Goal: Task Accomplishment & Management: Manage account settings

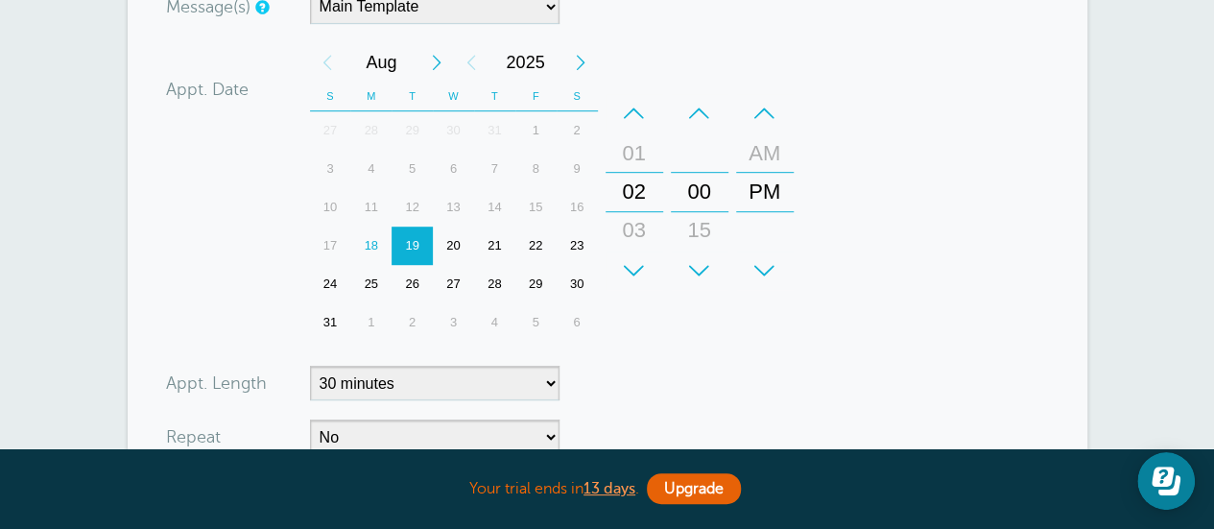
scroll to position [576, 0]
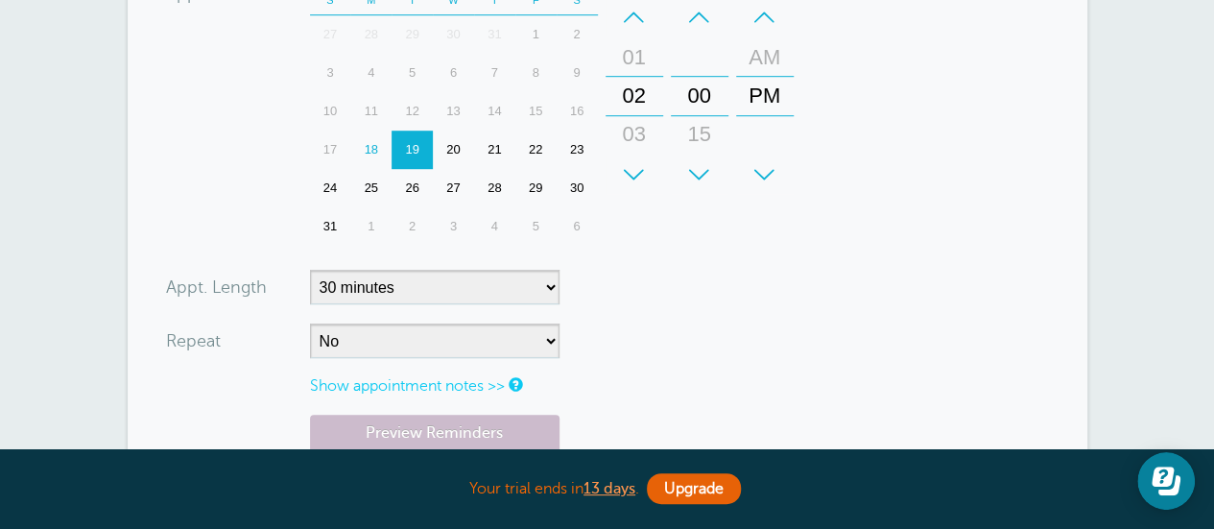
click at [411, 138] on div "19" at bounding box center [412, 150] width 41 height 38
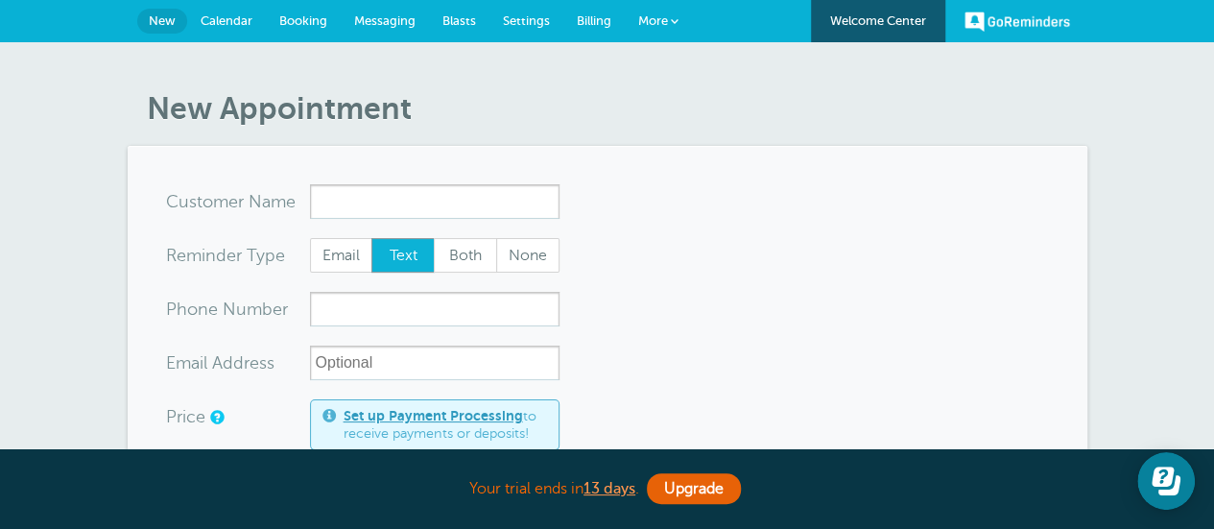
click at [236, 16] on span "Calendar" at bounding box center [227, 20] width 52 height 14
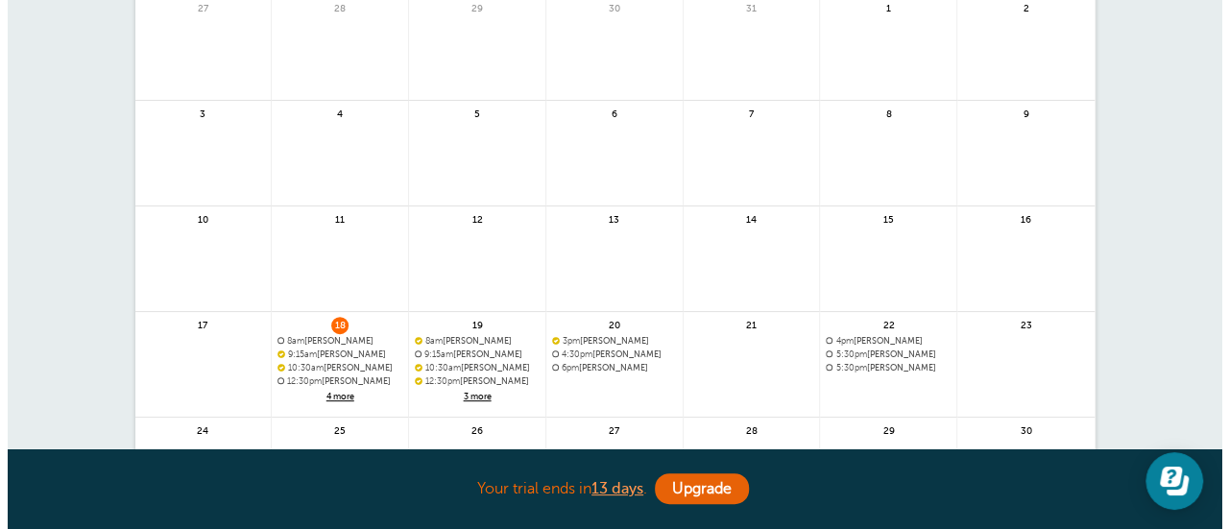
scroll to position [288, 0]
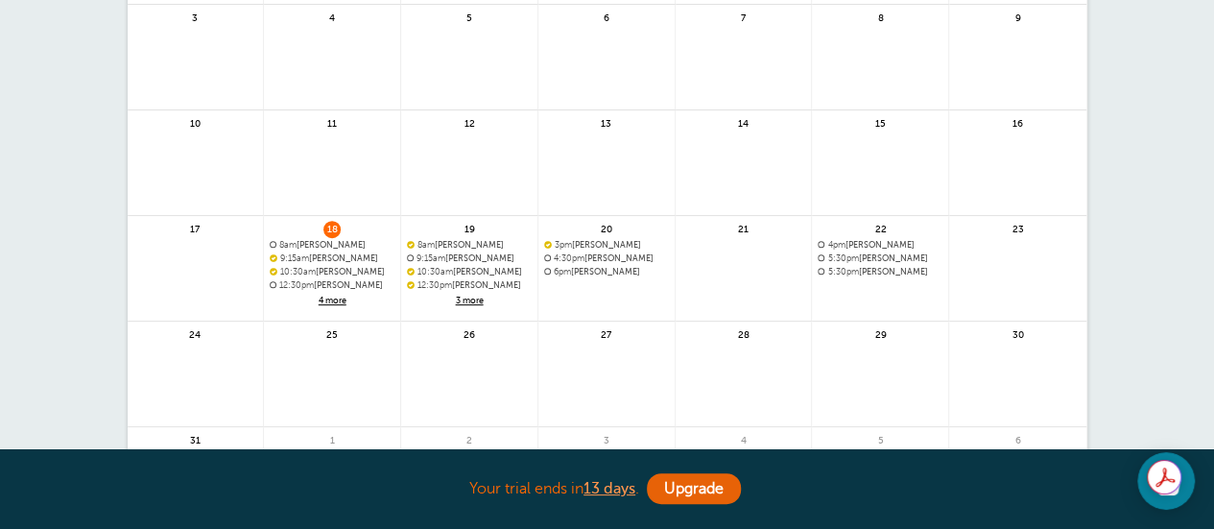
click at [470, 299] on span "3 more" at bounding box center [469, 301] width 125 height 16
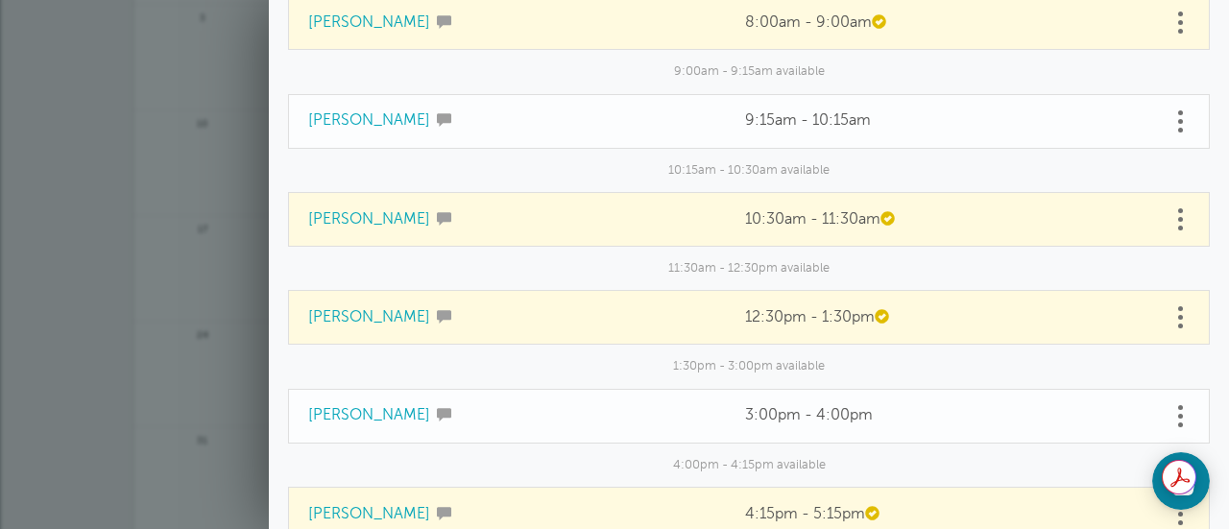
scroll to position [0, 0]
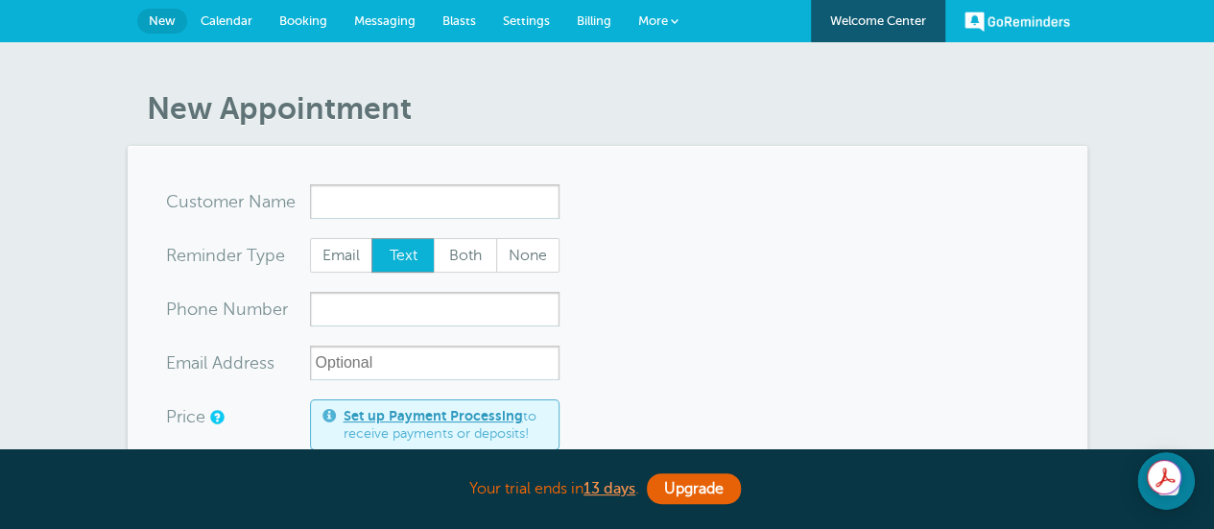
click at [211, 21] on span "Calendar" at bounding box center [227, 20] width 52 height 14
